Goal: Navigation & Orientation: Find specific page/section

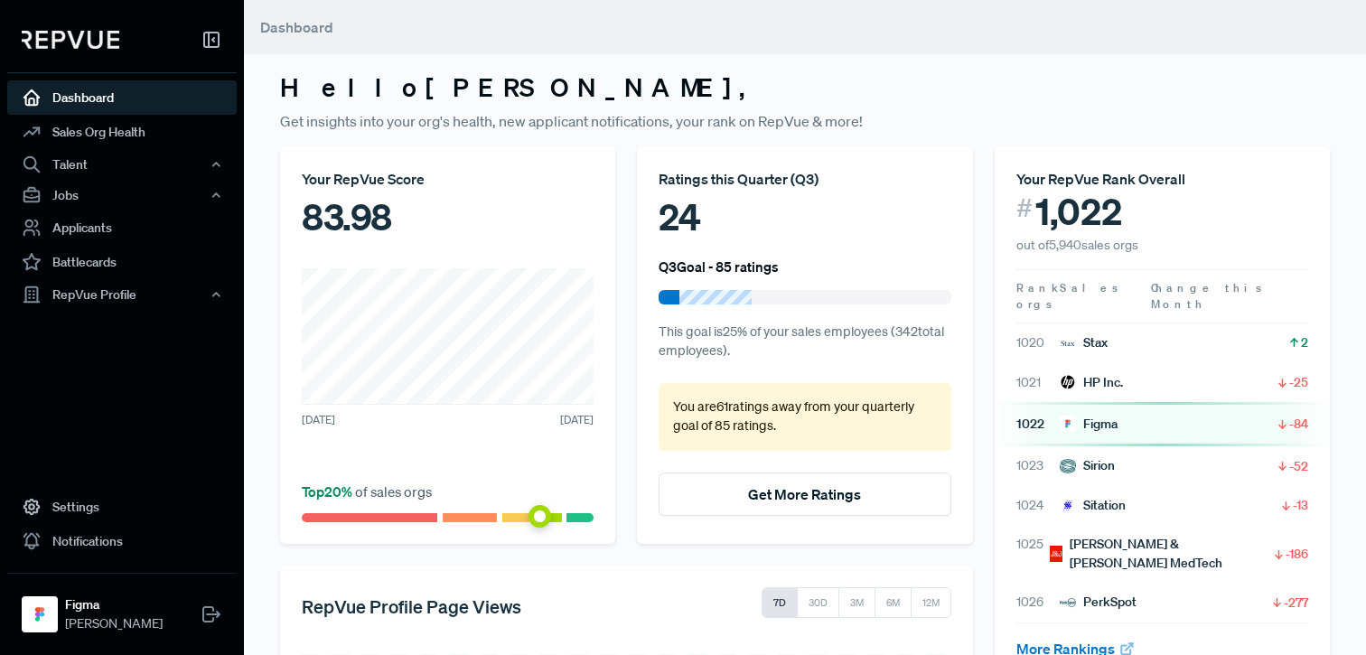
click at [765, 493] on button "Get More Ratings" at bounding box center [805, 494] width 292 height 43
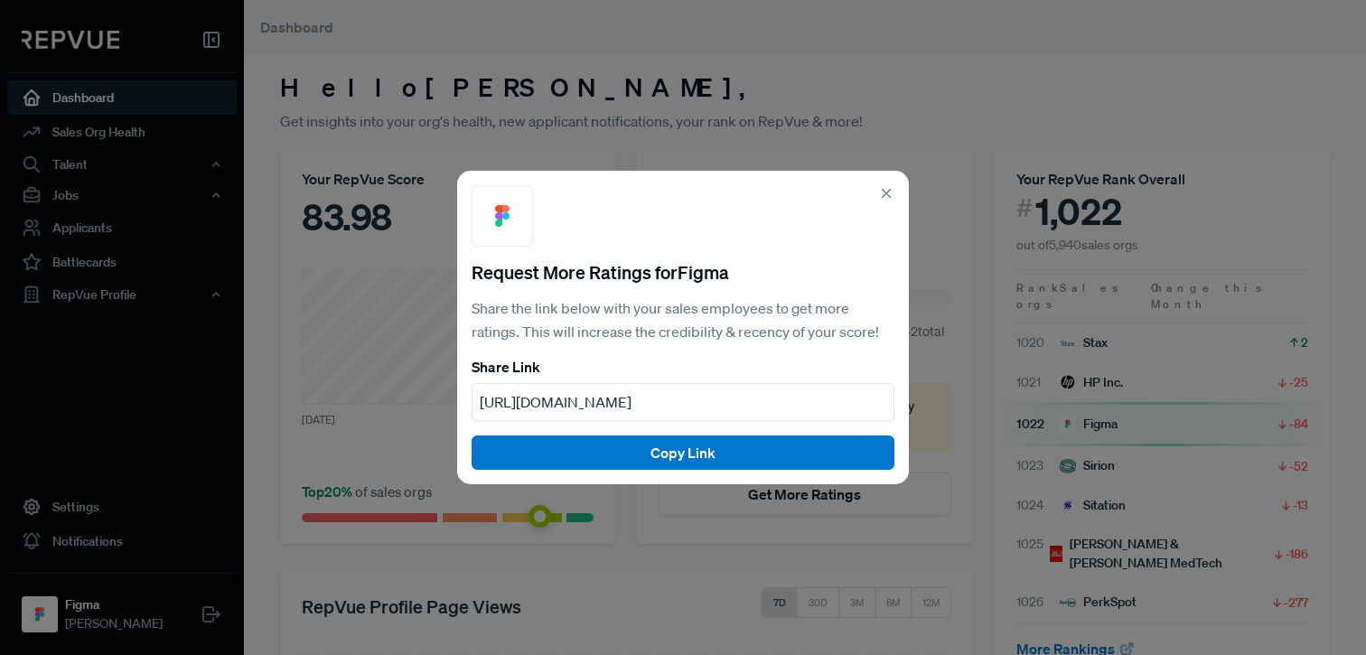
click at [884, 195] on use at bounding box center [887, 194] width 8 height 8
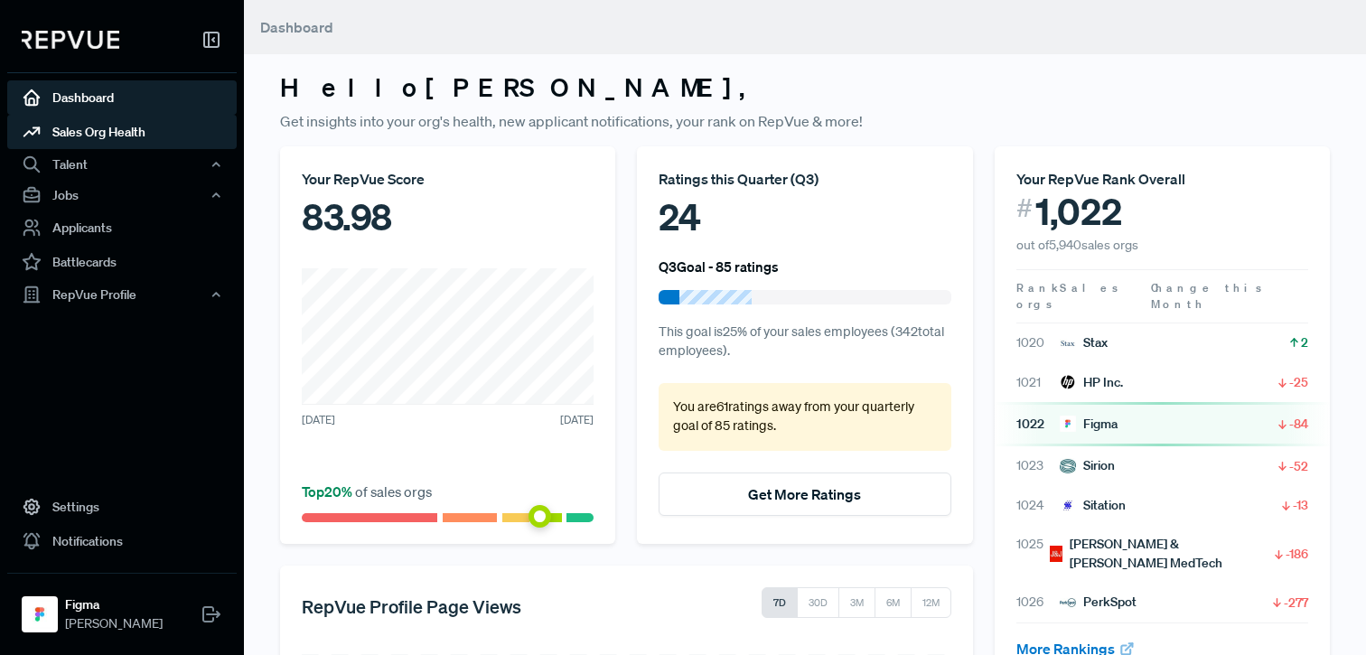
click at [89, 131] on link "Sales Org Health" at bounding box center [122, 132] width 230 height 34
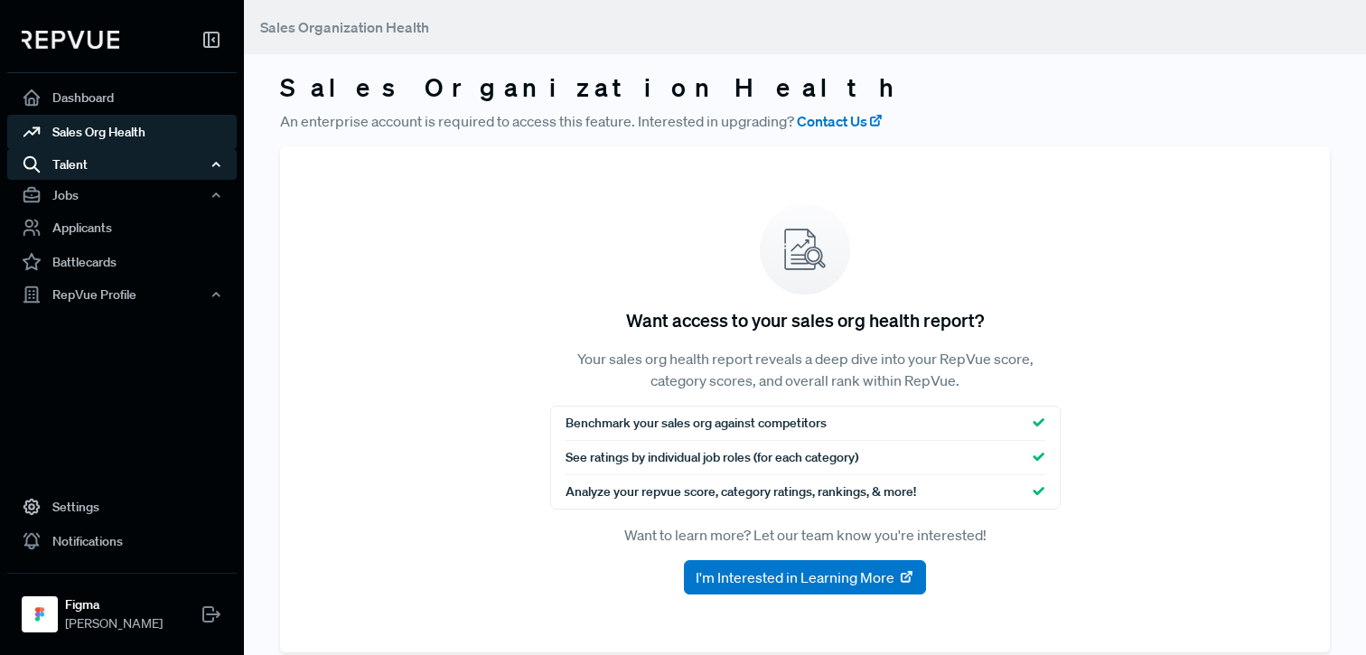
click at [87, 165] on div "Talent" at bounding box center [122, 164] width 230 height 31
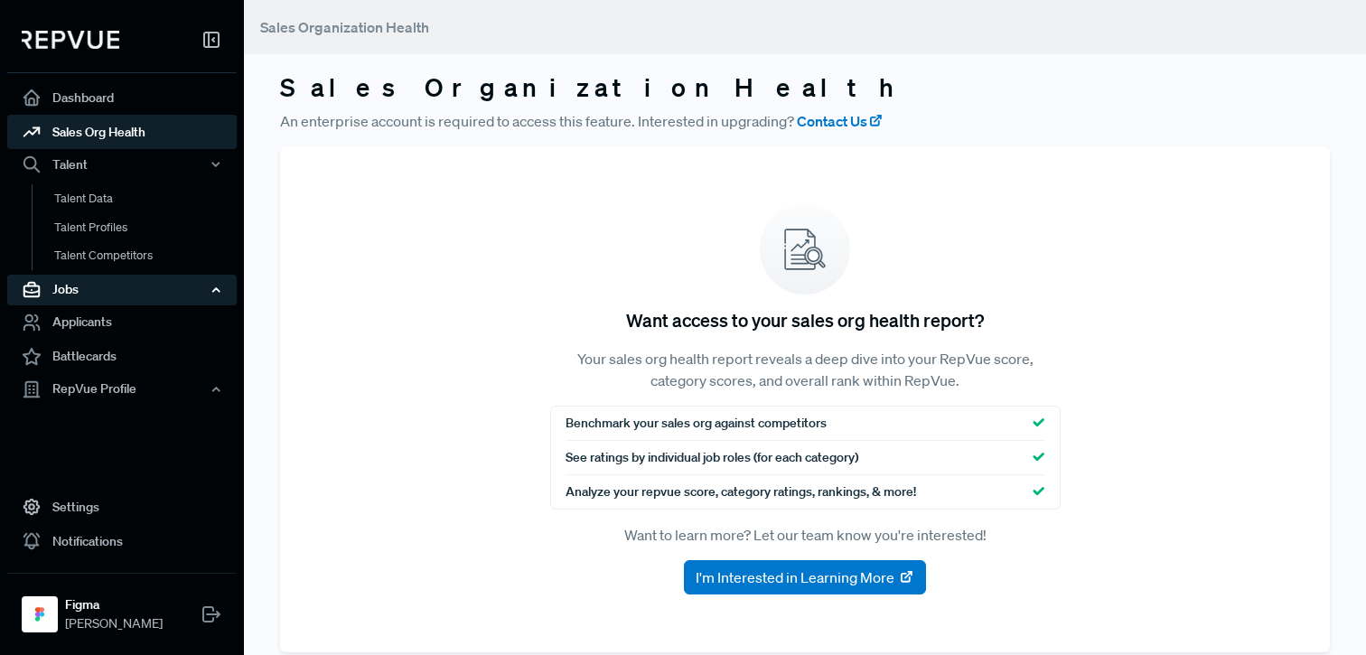
click at [80, 286] on div "Jobs" at bounding box center [122, 290] width 230 height 31
click at [84, 291] on div "Jobs" at bounding box center [122, 290] width 230 height 31
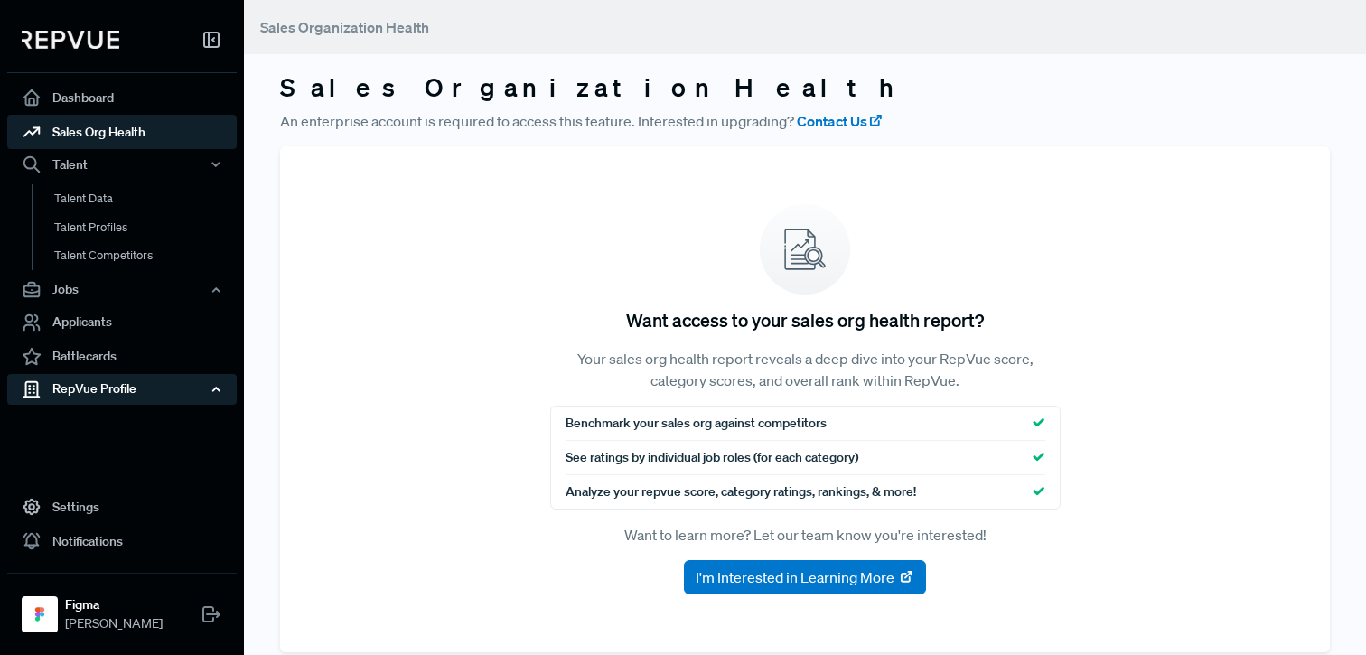
click at [89, 389] on div "RepVue Profile" at bounding box center [122, 389] width 230 height 31
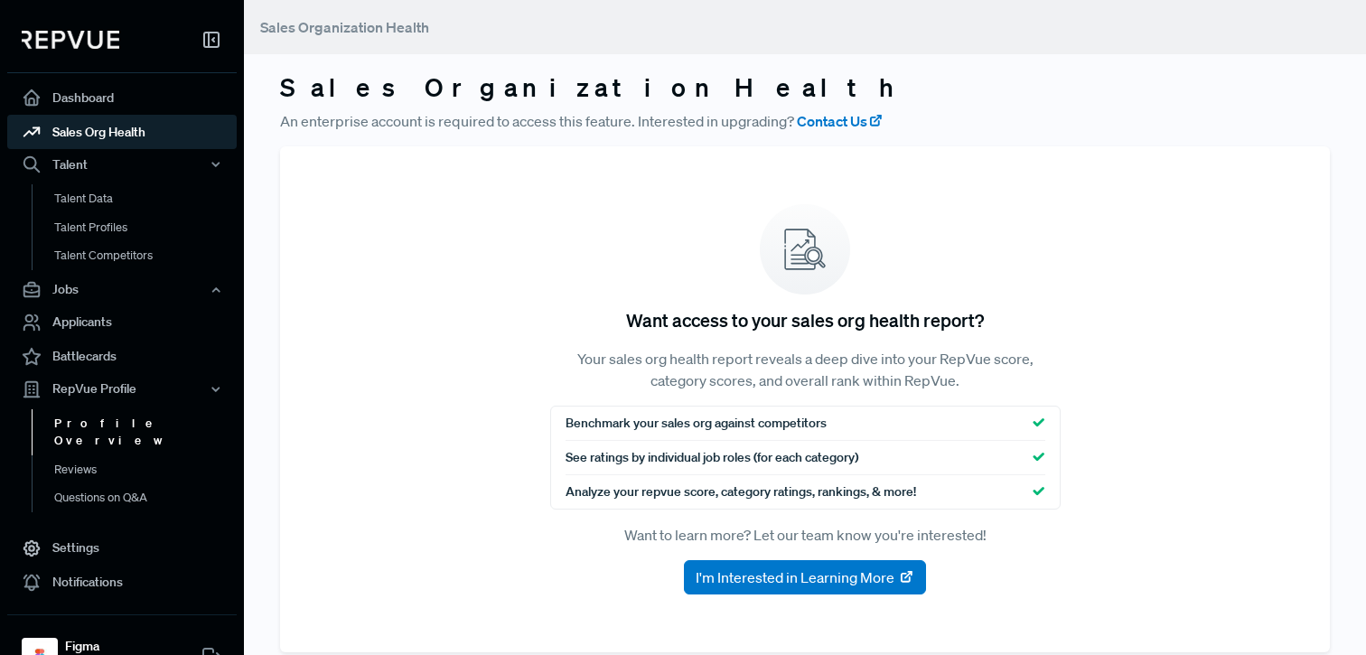
click at [115, 424] on link "Profile Overview" at bounding box center [147, 432] width 230 height 46
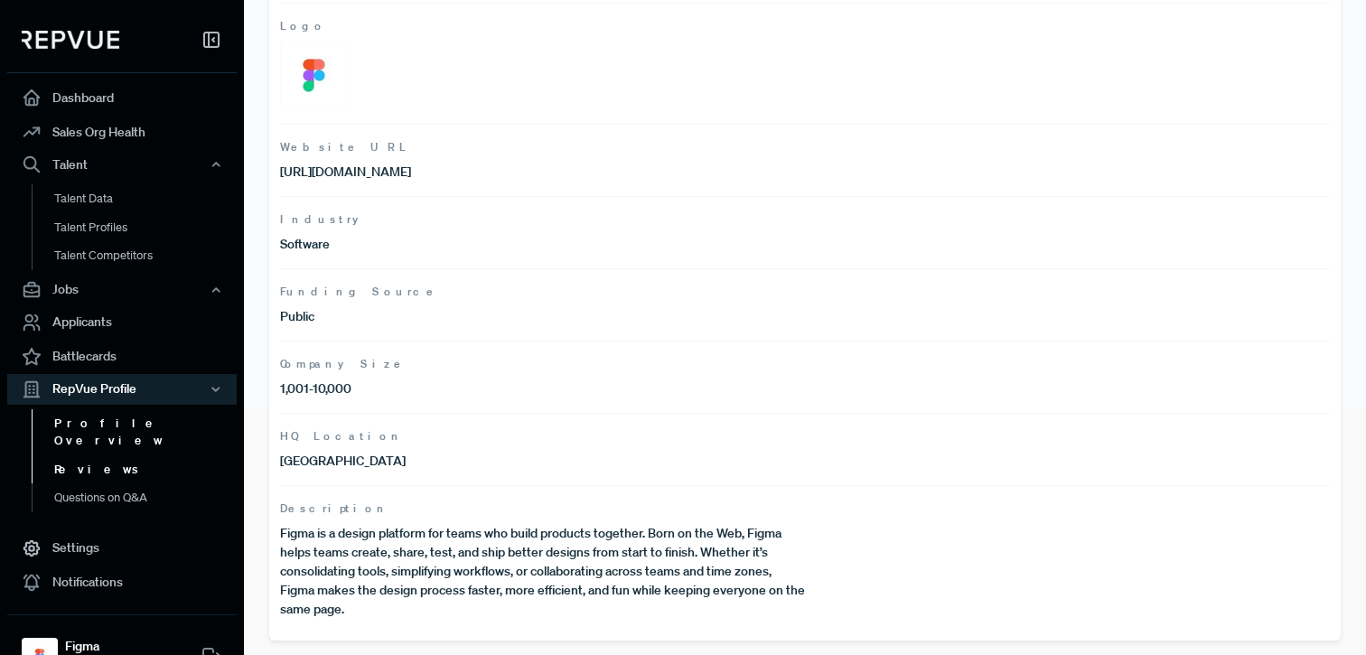
click at [117, 455] on link "Reviews" at bounding box center [147, 469] width 230 height 29
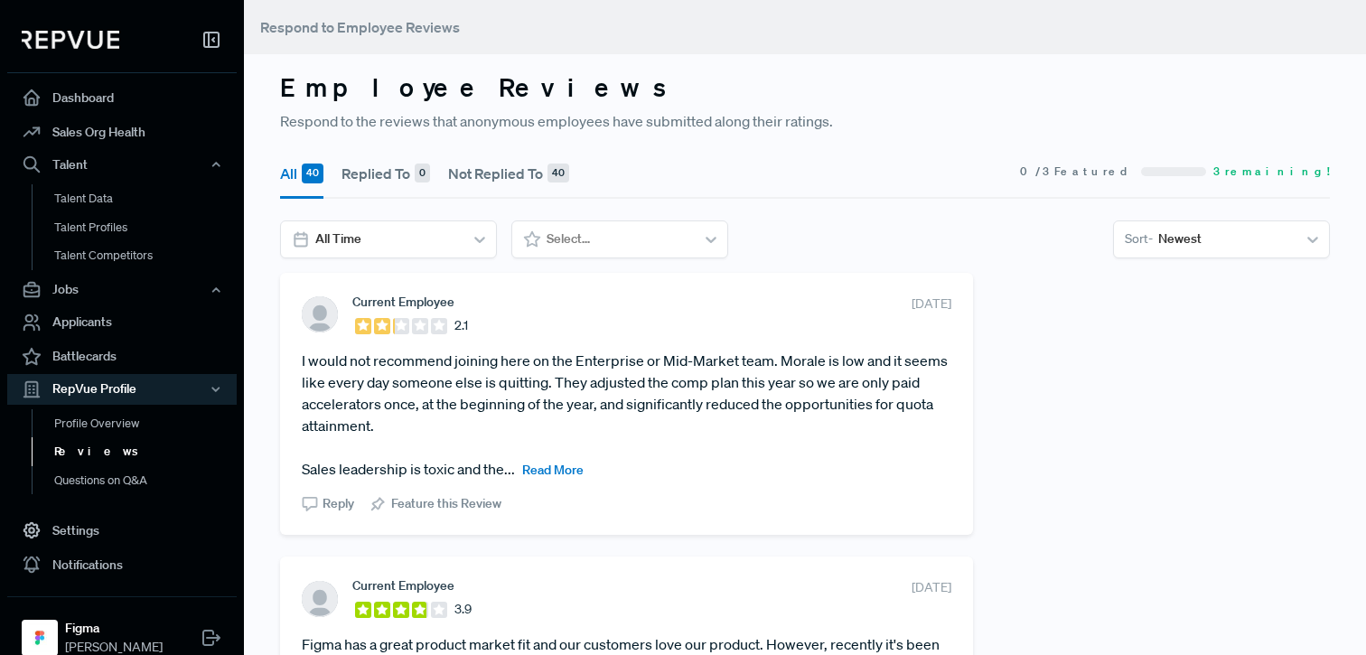
click at [547, 464] on span "Read More" at bounding box center [552, 470] width 61 height 16
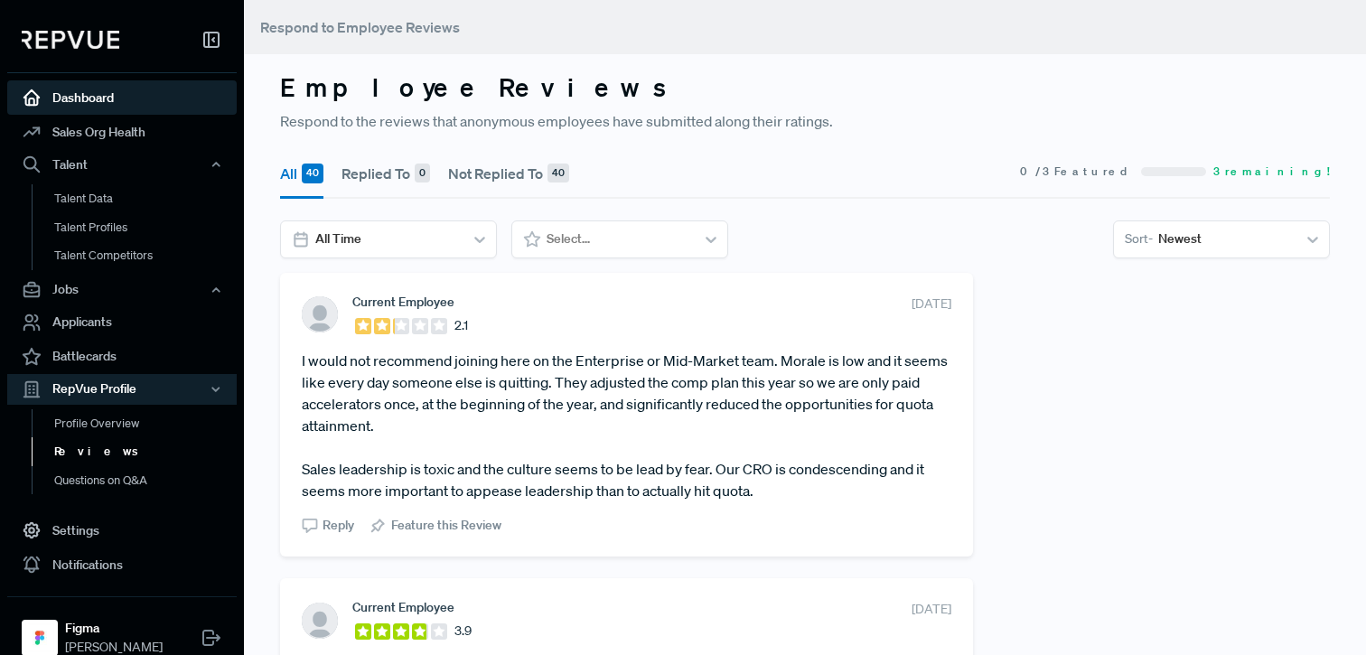
click at [71, 86] on link "Dashboard" at bounding box center [122, 97] width 230 height 34
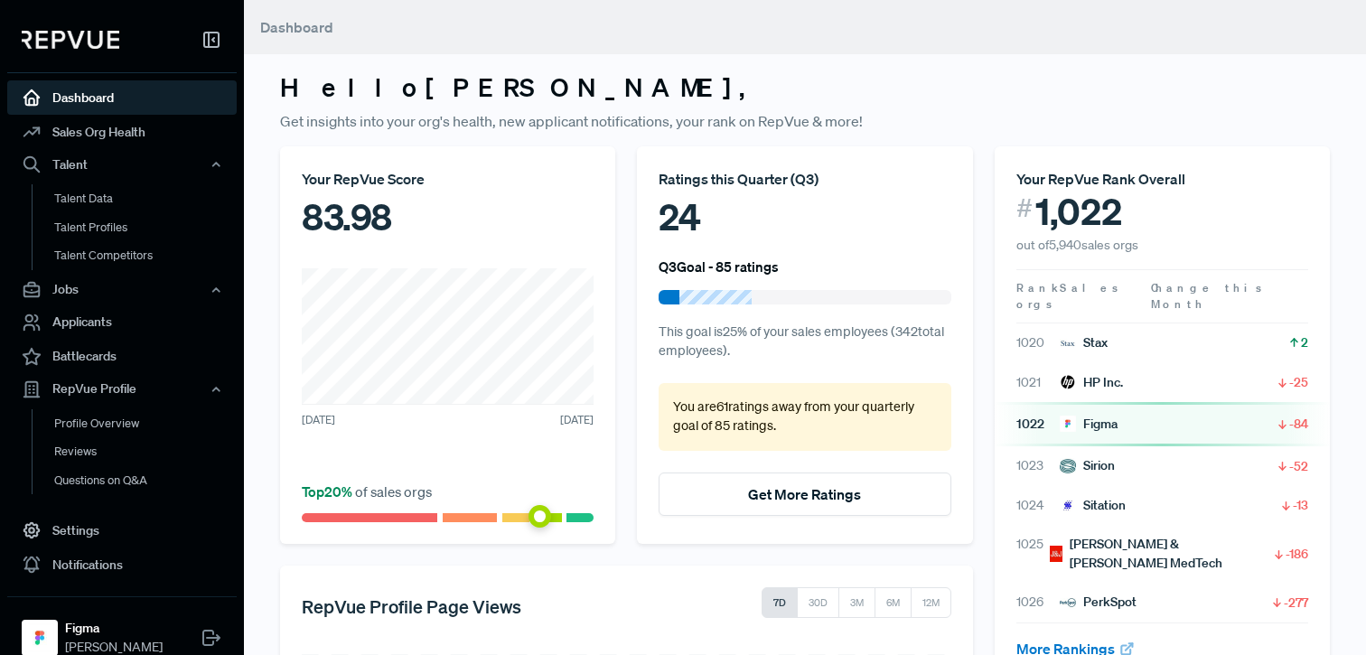
click at [544, 521] on span at bounding box center [540, 516] width 23 height 23
click at [566, 520] on div at bounding box center [448, 517] width 292 height 9
